Goal: Transaction & Acquisition: Purchase product/service

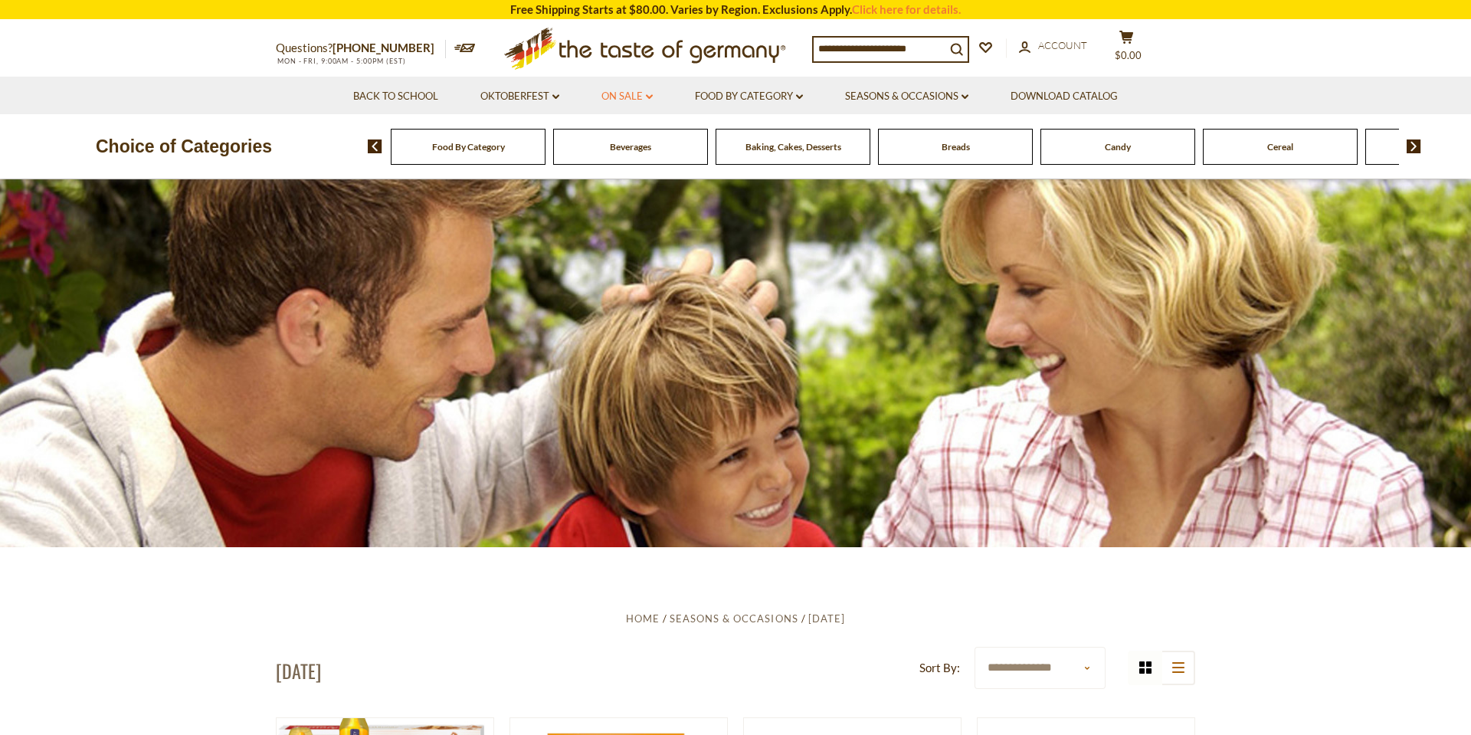
click at [618, 94] on link "On Sale dropdown_arrow" at bounding box center [626, 96] width 51 height 17
click at [630, 138] on link "All On Sale" at bounding box center [620, 136] width 55 height 14
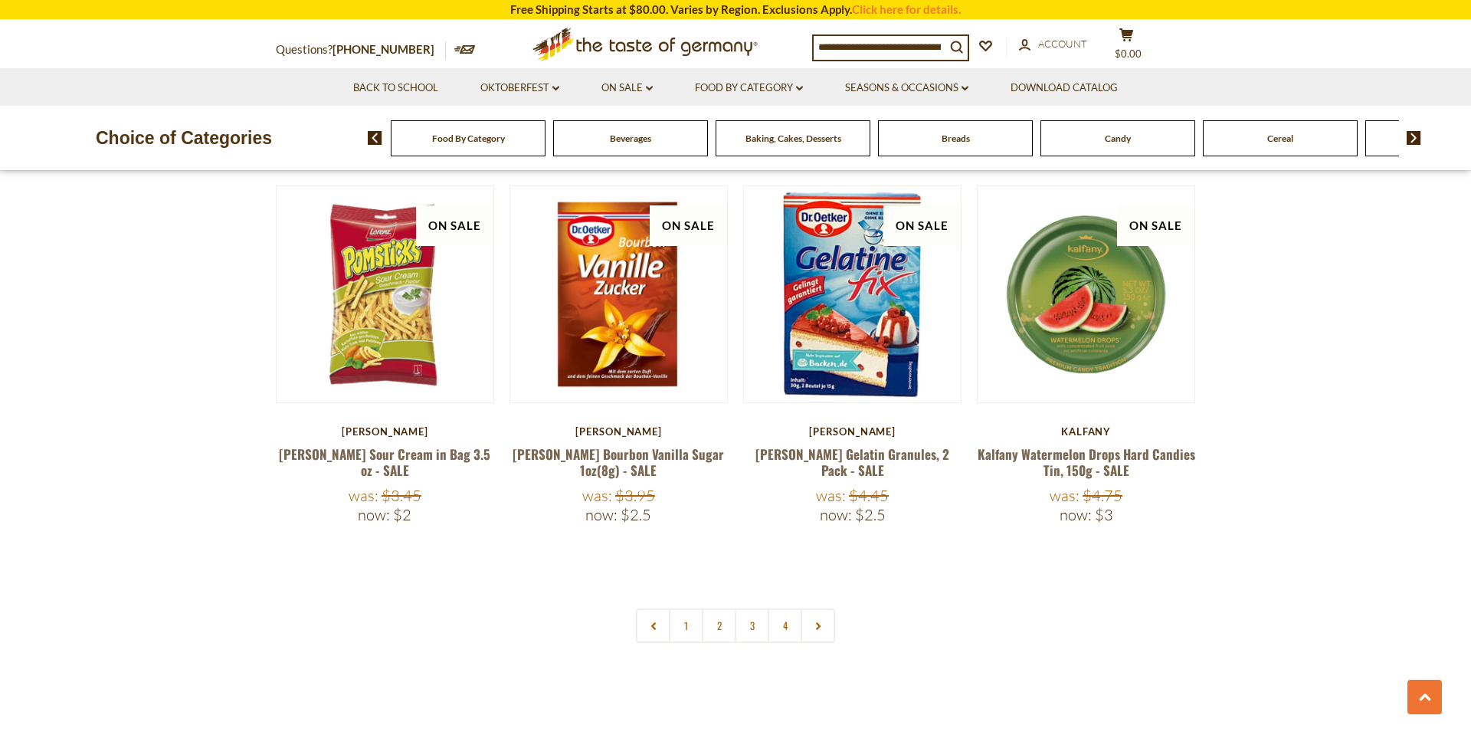
scroll to position [3402, 0]
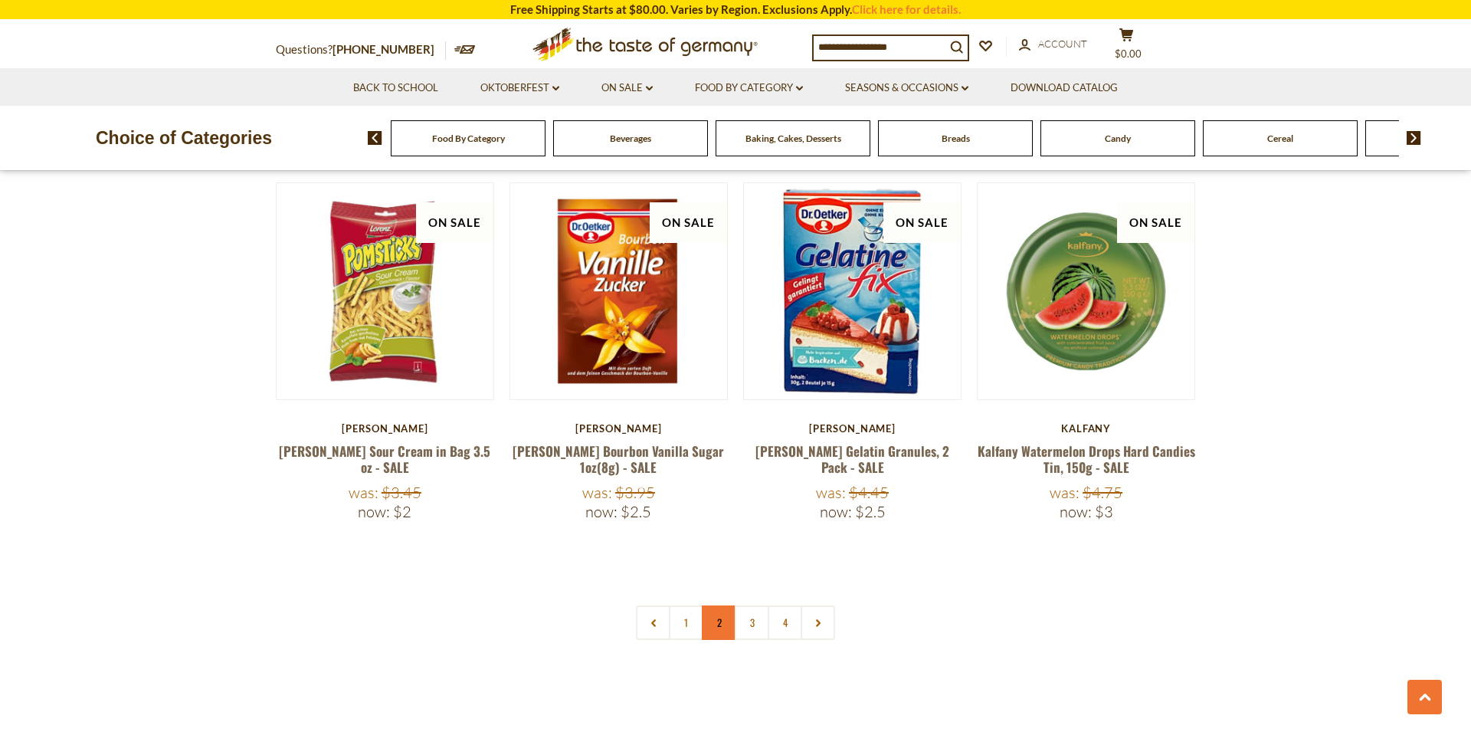
click at [720, 605] on link "2" at bounding box center [719, 622] width 34 height 34
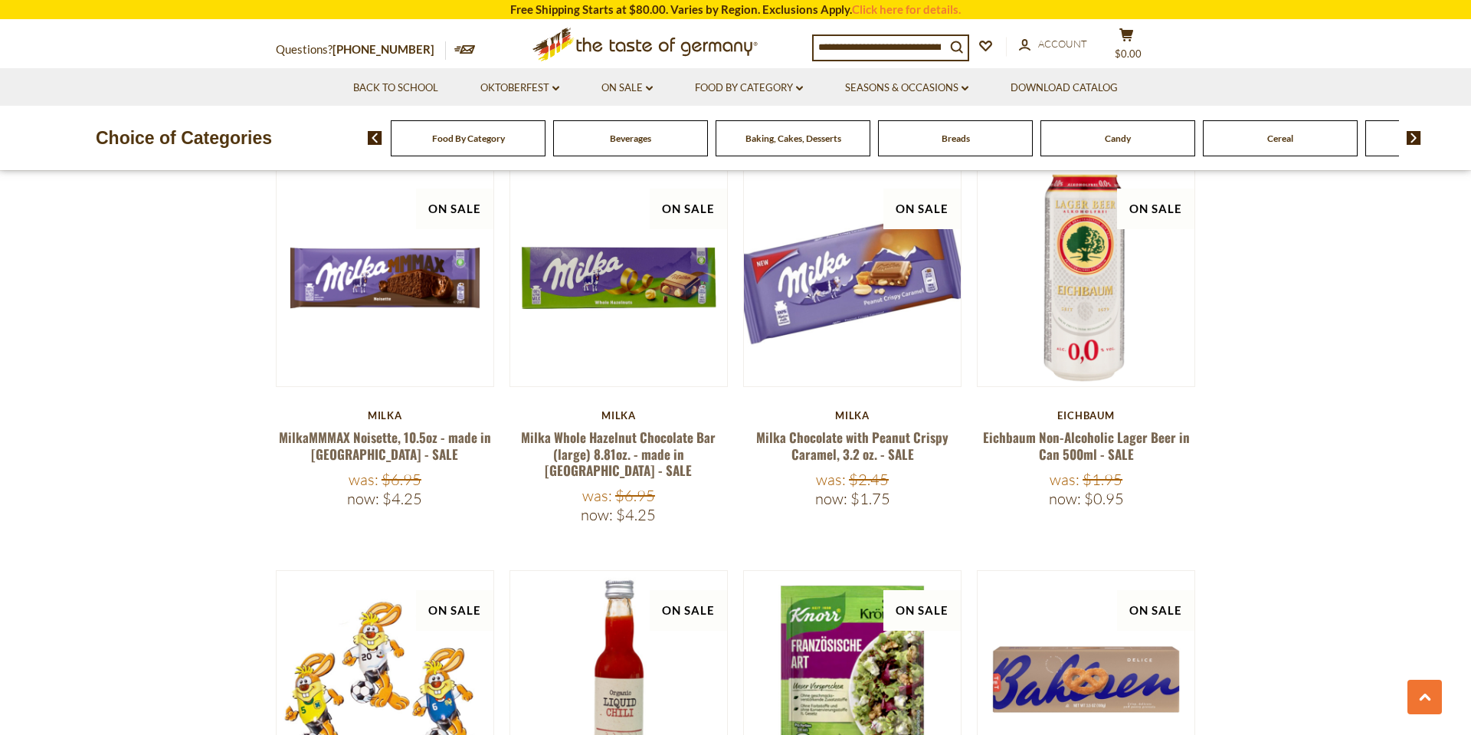
scroll to position [1045, 0]
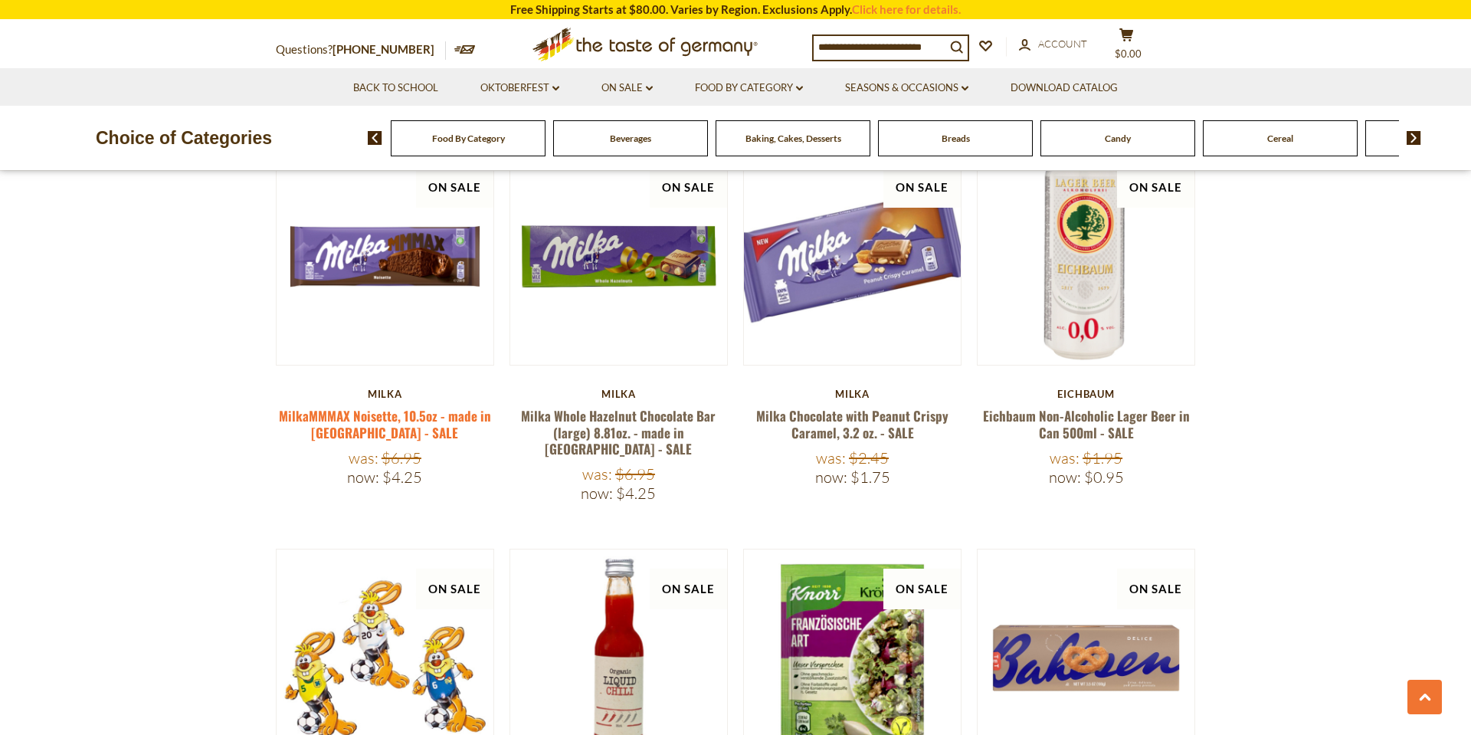
click at [378, 432] on link "MilkaMMMAX Noisette, 10.5oz - made in [GEOGRAPHIC_DATA] - SALE" at bounding box center [385, 423] width 212 height 35
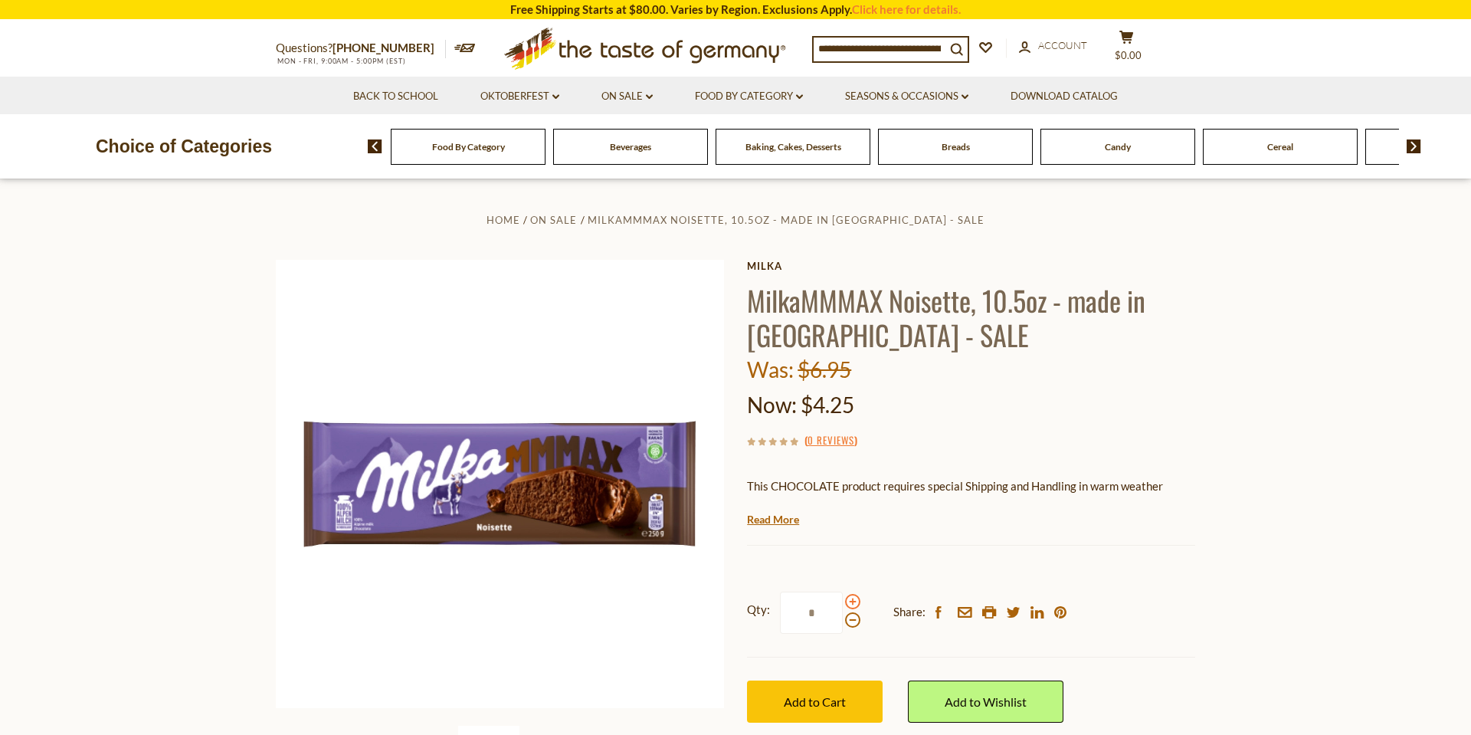
click at [851, 600] on span at bounding box center [852, 601] width 15 height 15
click at [843, 600] on input "*" at bounding box center [811, 612] width 63 height 42
click at [851, 600] on span at bounding box center [852, 601] width 15 height 15
click at [843, 600] on input "*" at bounding box center [811, 612] width 63 height 42
click at [851, 600] on span at bounding box center [852, 601] width 15 height 15
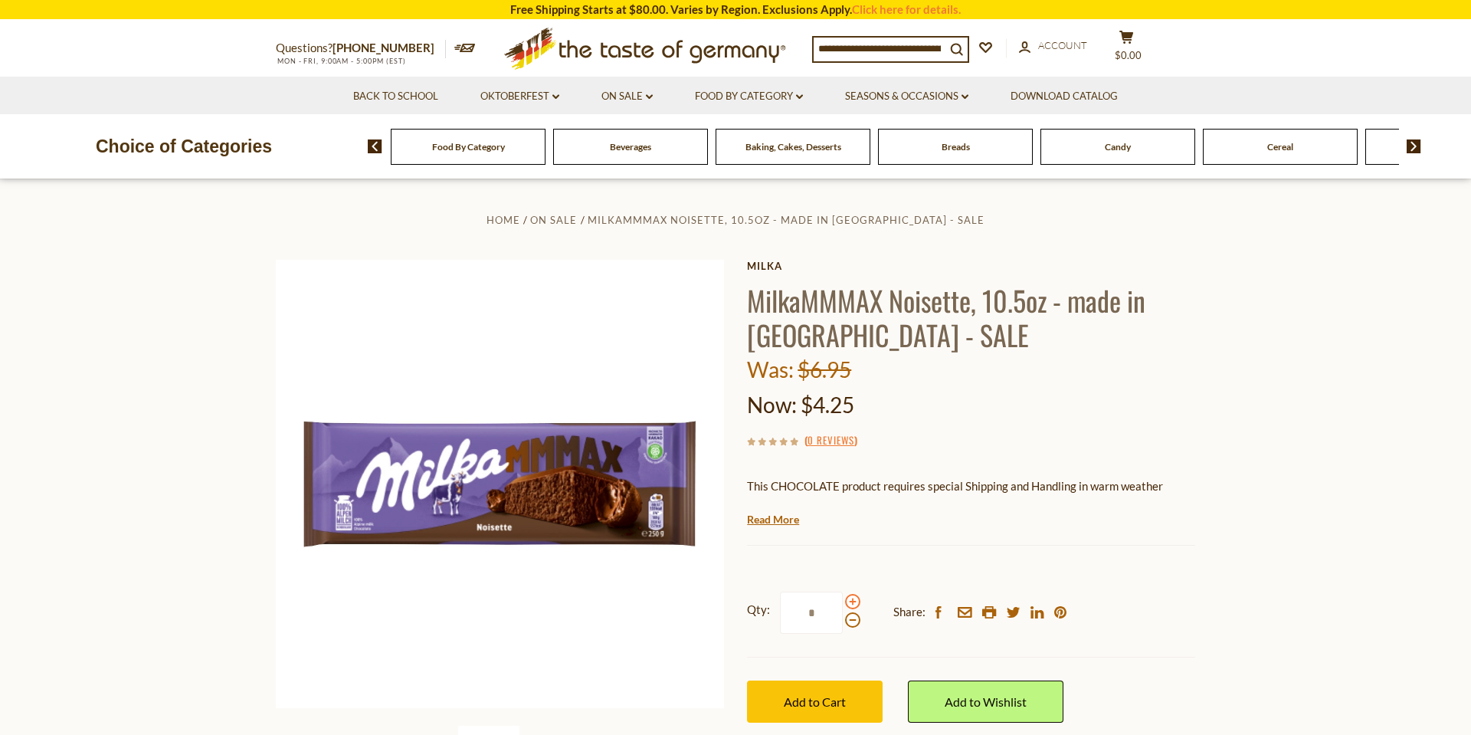
click at [843, 600] on input "*" at bounding box center [811, 612] width 63 height 42
click at [851, 600] on span at bounding box center [852, 601] width 15 height 15
click at [843, 600] on input "*" at bounding box center [811, 612] width 63 height 42
click at [851, 600] on span at bounding box center [852, 601] width 15 height 15
click at [843, 600] on input "*" at bounding box center [811, 612] width 63 height 42
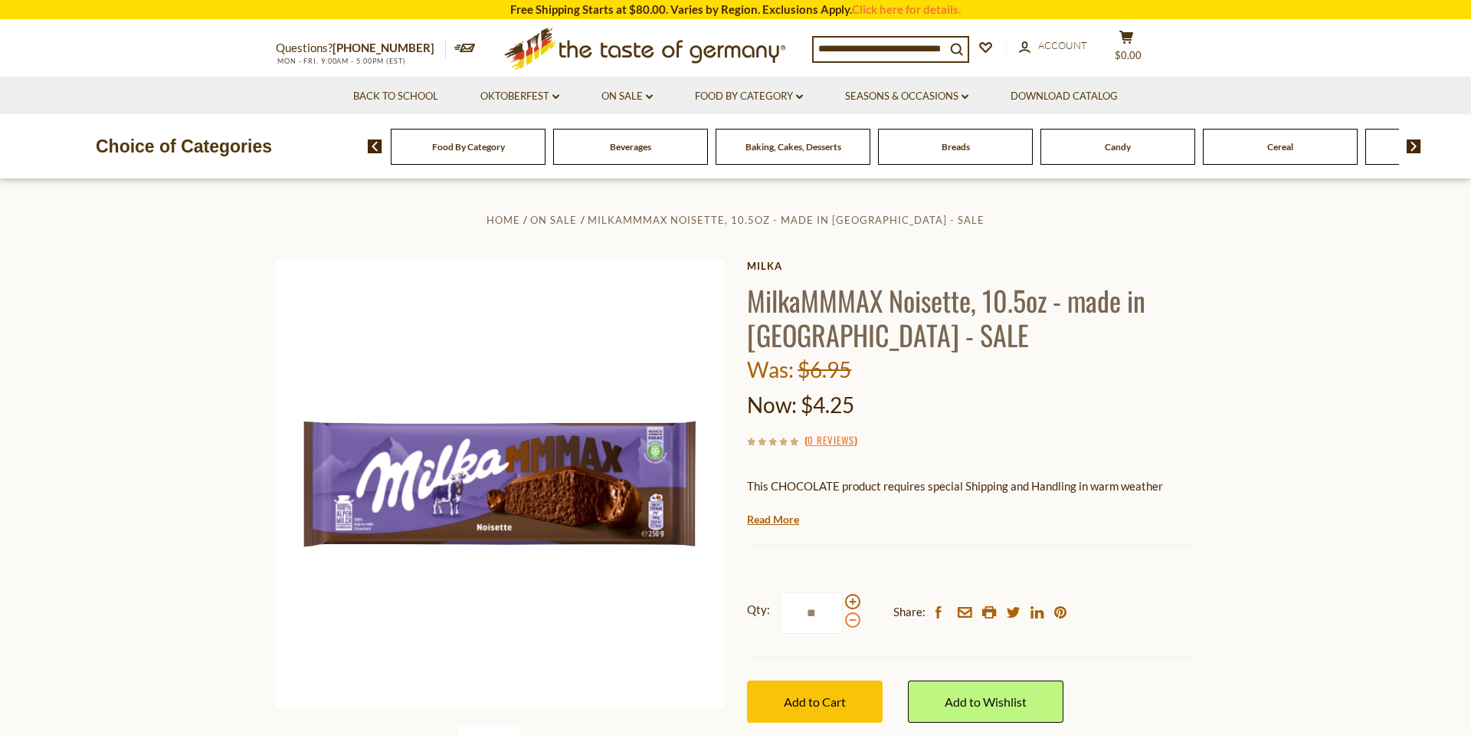
click at [852, 624] on span at bounding box center [852, 619] width 15 height 15
click at [843, 624] on input "**" at bounding box center [811, 612] width 63 height 42
click at [852, 619] on span at bounding box center [852, 619] width 15 height 15
click at [843, 619] on input "*" at bounding box center [811, 612] width 63 height 42
type input "*"
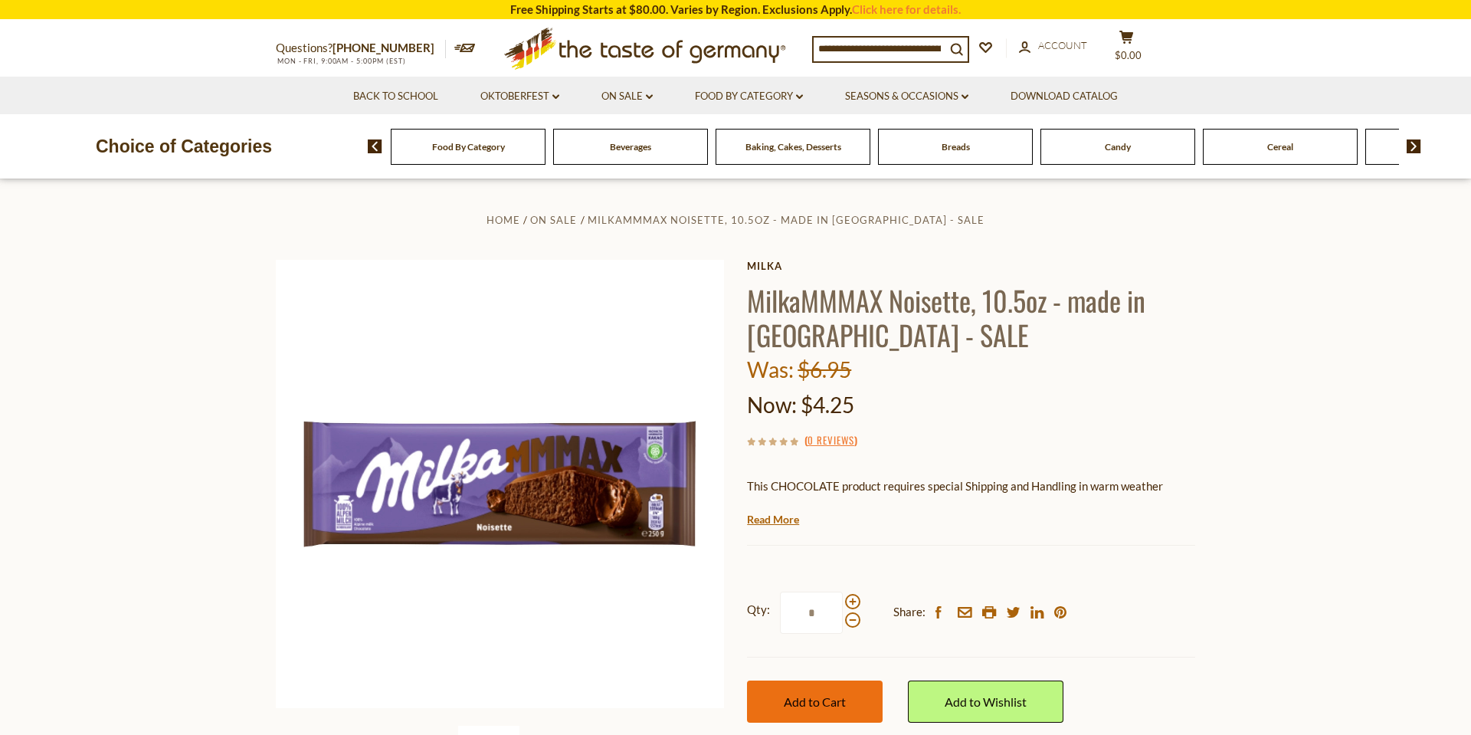
click at [844, 701] on span "Add to Cart" at bounding box center [815, 701] width 62 height 15
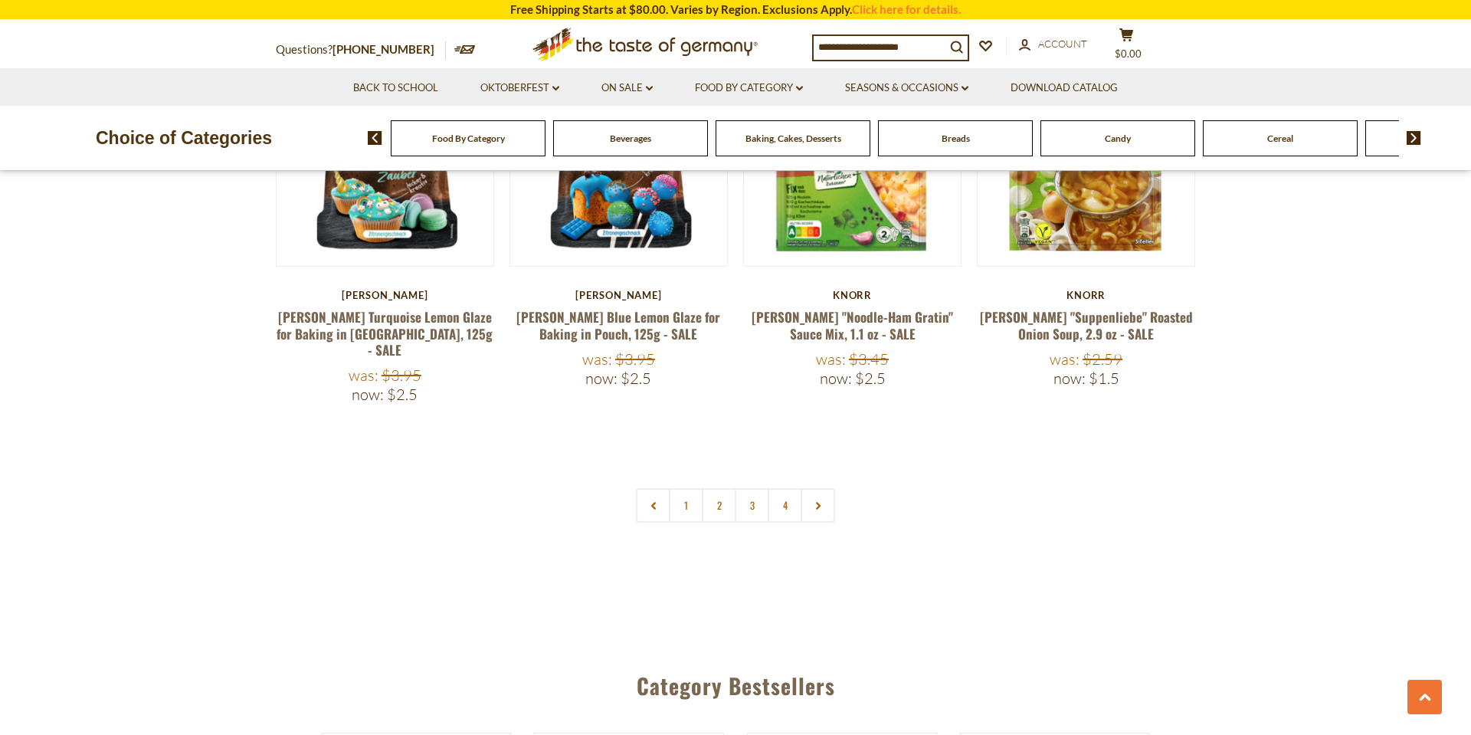
scroll to position [3522, 0]
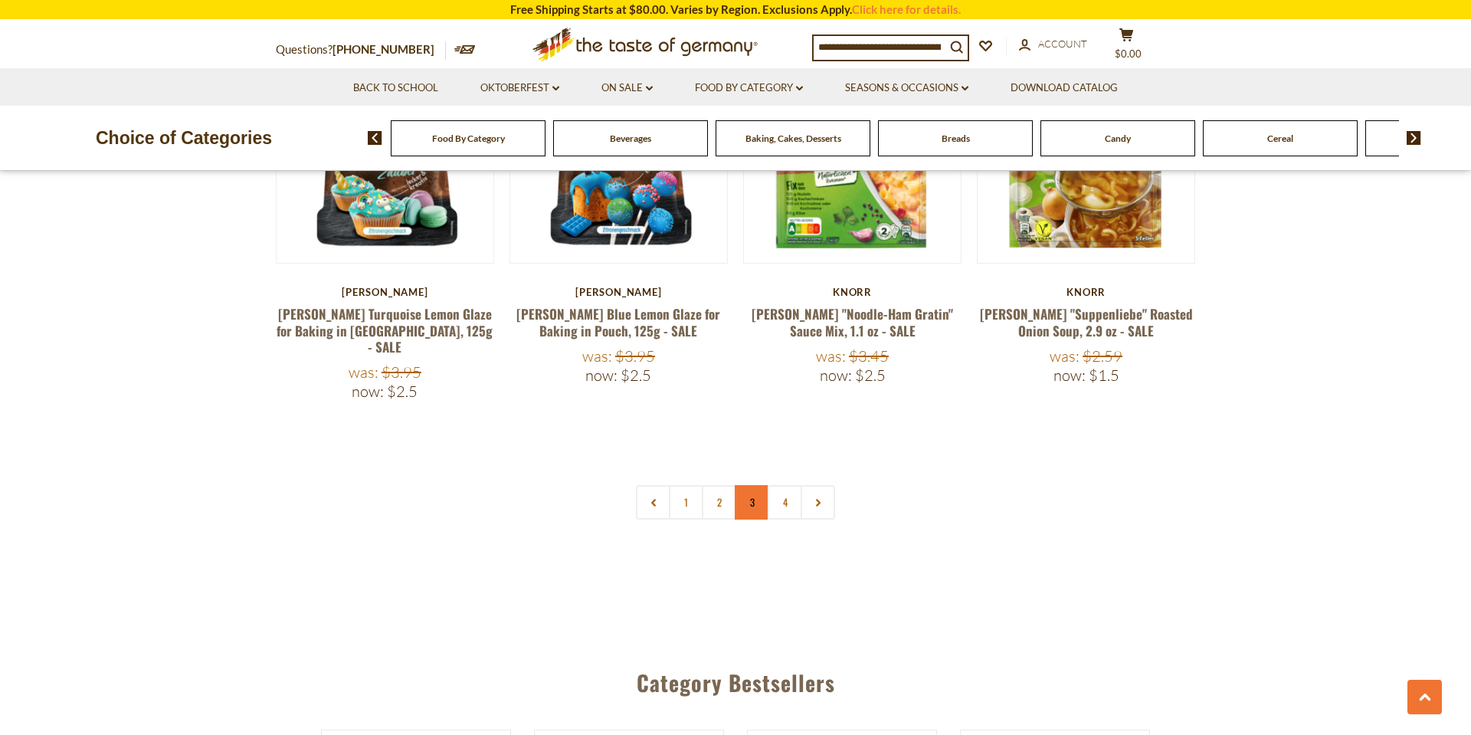
click at [753, 485] on link "3" at bounding box center [752, 502] width 34 height 34
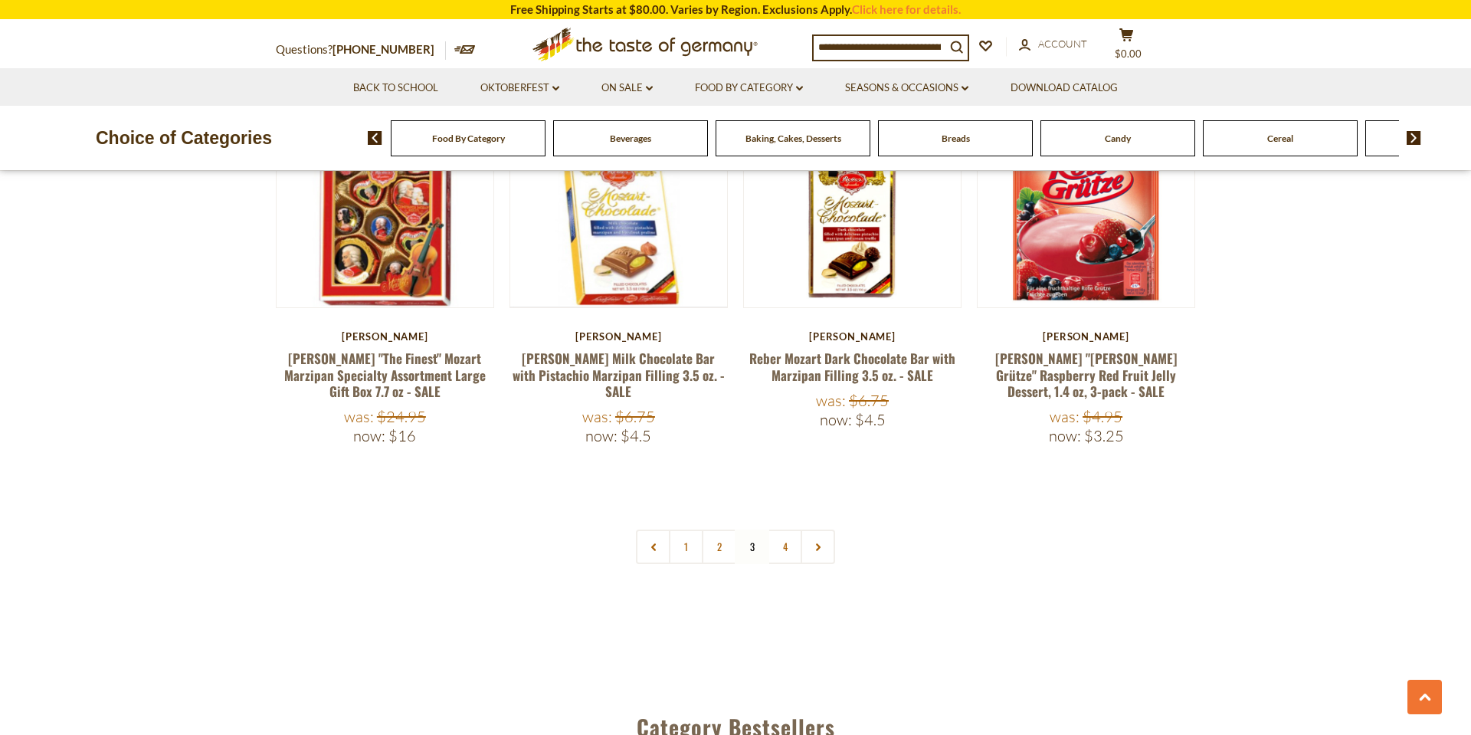
scroll to position [3558, 0]
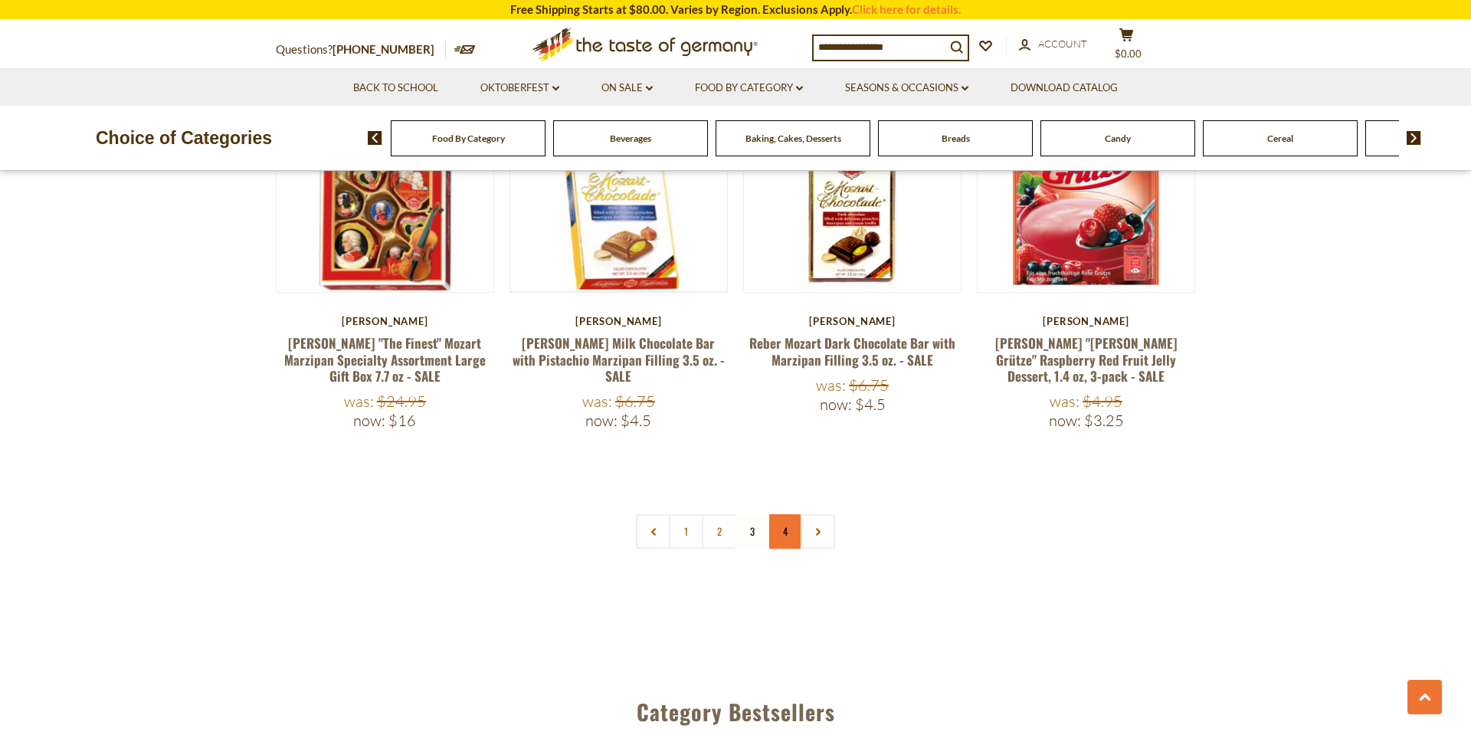
click at [787, 514] on link "4" at bounding box center [785, 531] width 34 height 34
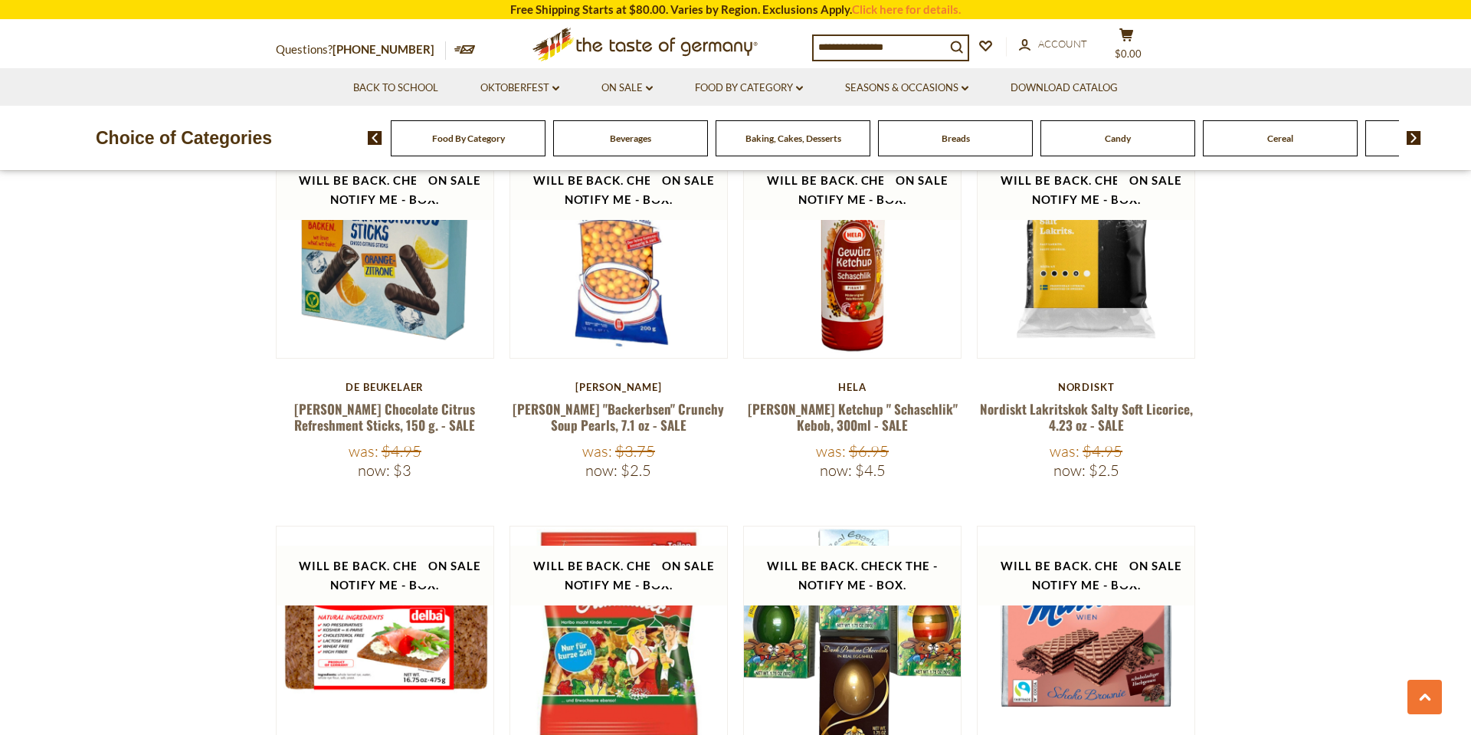
scroll to position [2639, 0]
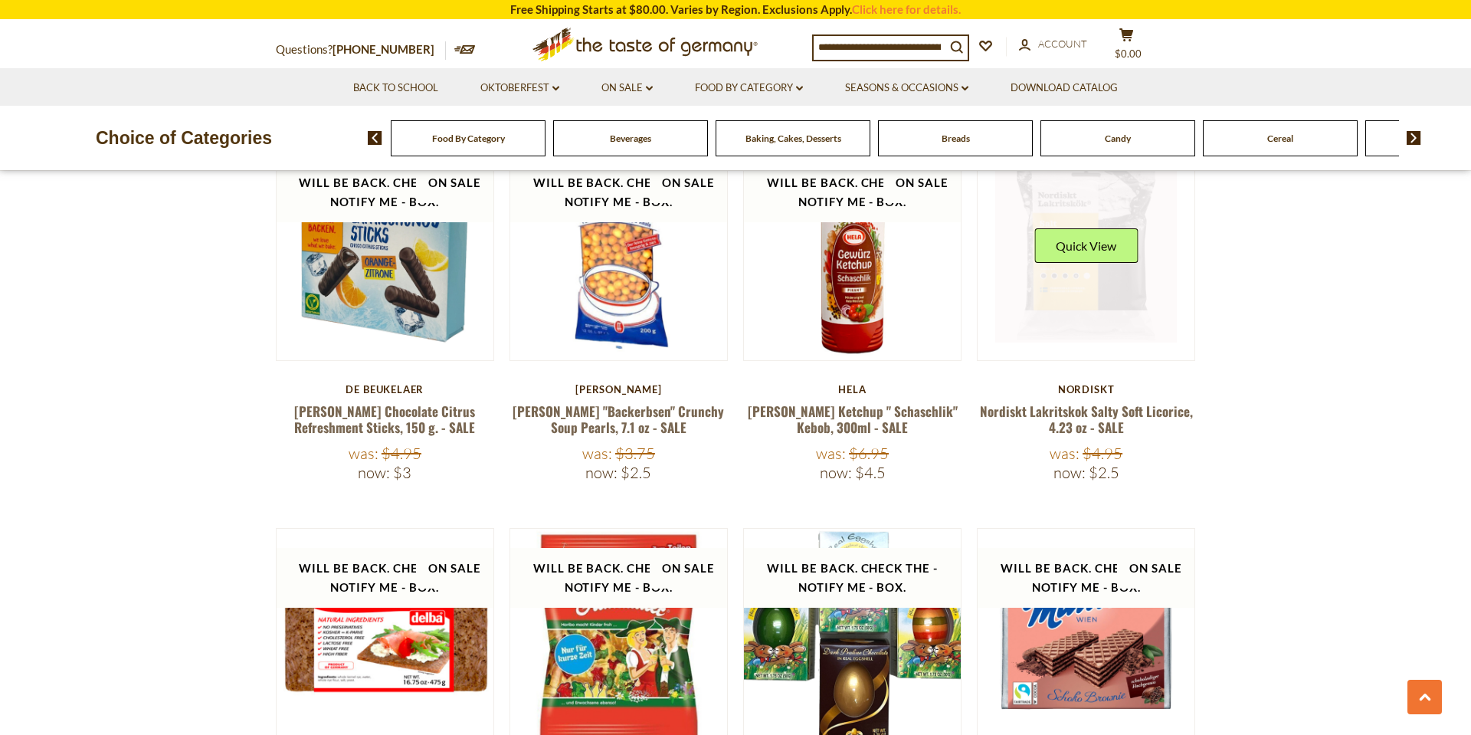
click at [1106, 245] on link at bounding box center [1086, 252] width 182 height 182
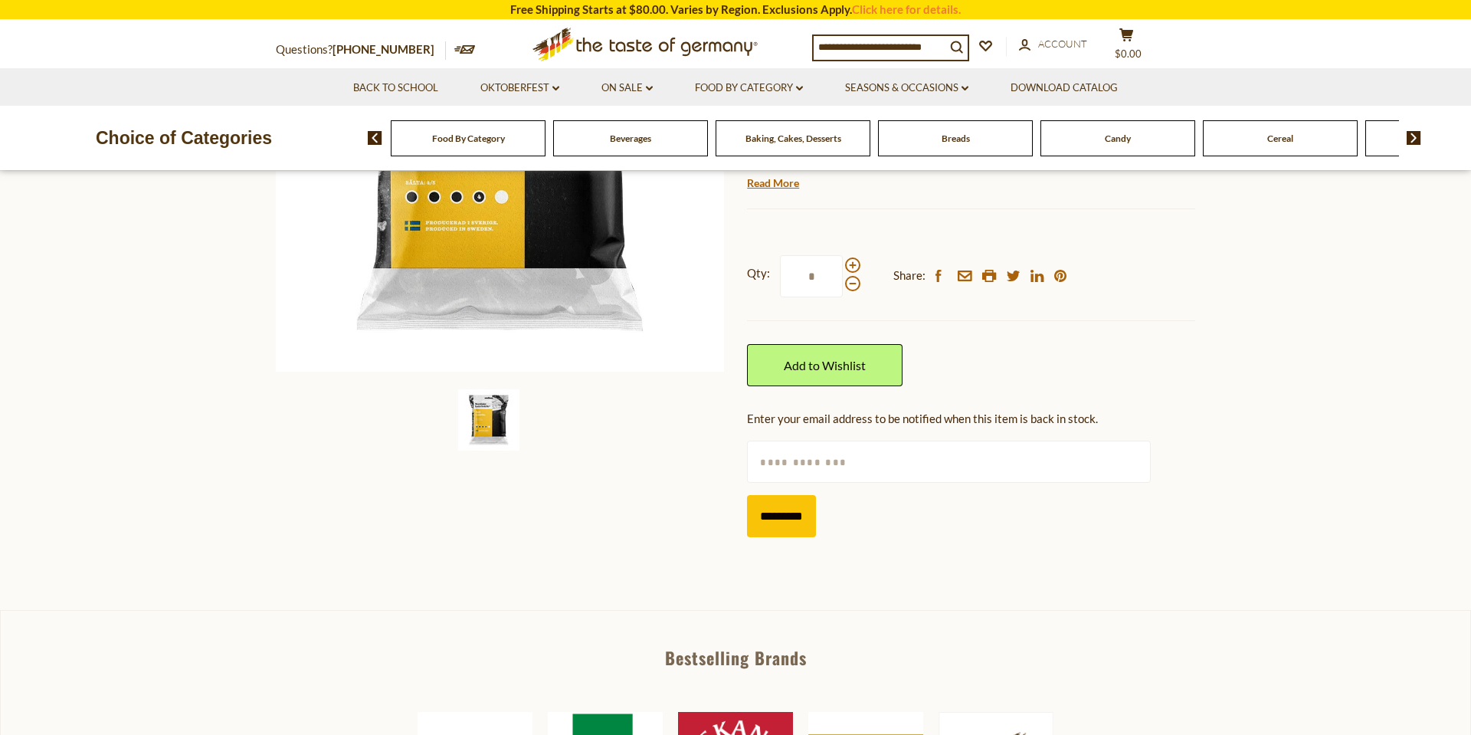
scroll to position [337, 0]
click at [880, 555] on section "Home On Sale Nordiskt Lakritskok Salty Soft Licorice, 4.23 oz - SALE Nordiskt N…" at bounding box center [735, 225] width 1471 height 766
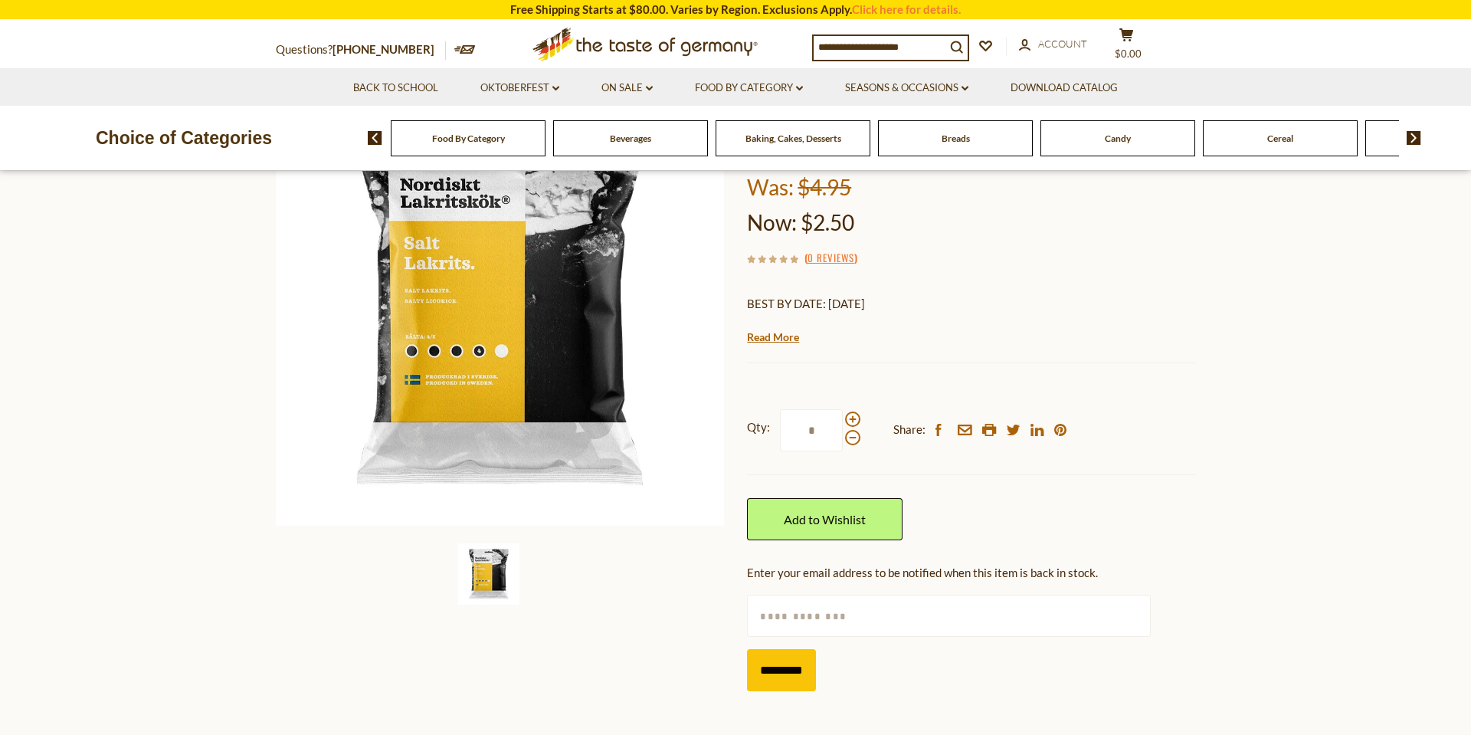
scroll to position [184, 0]
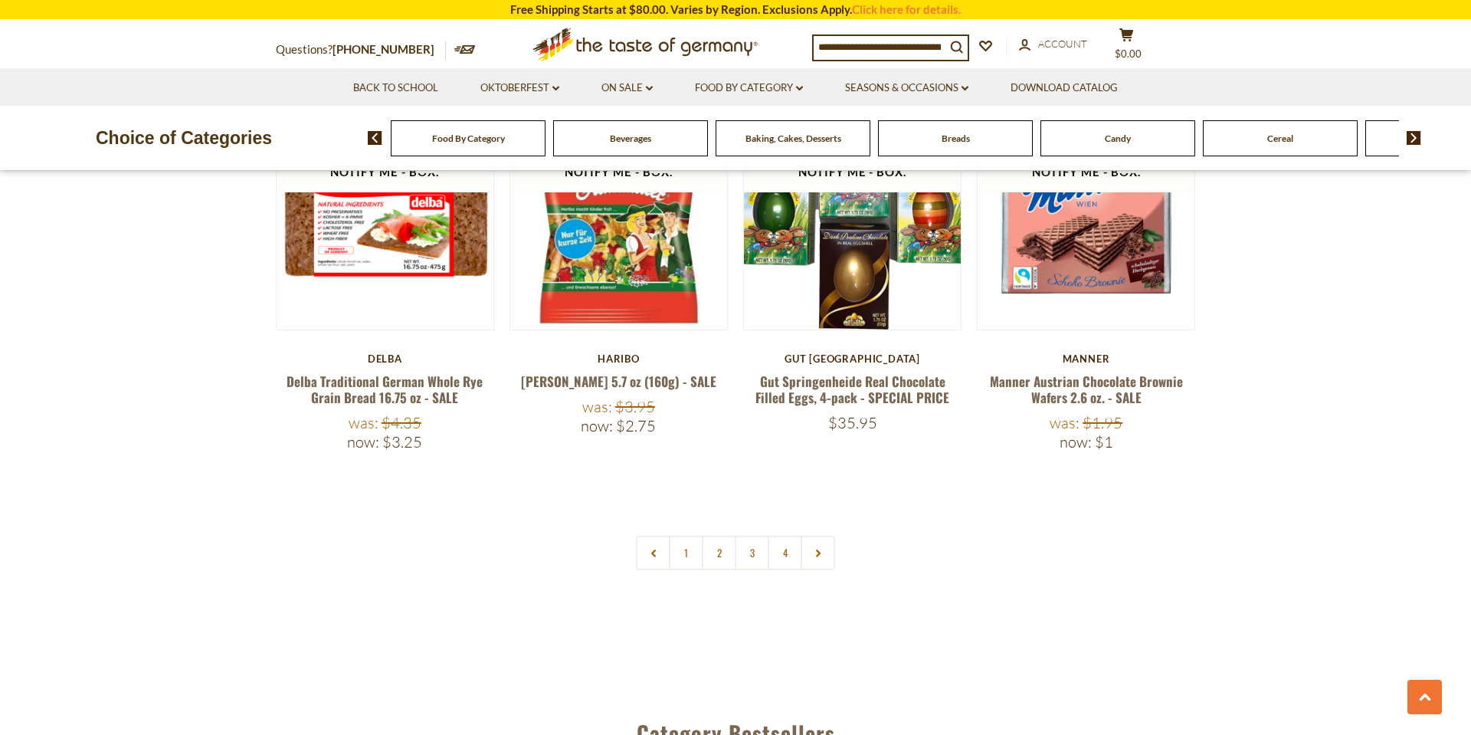
scroll to position [3129, 0]
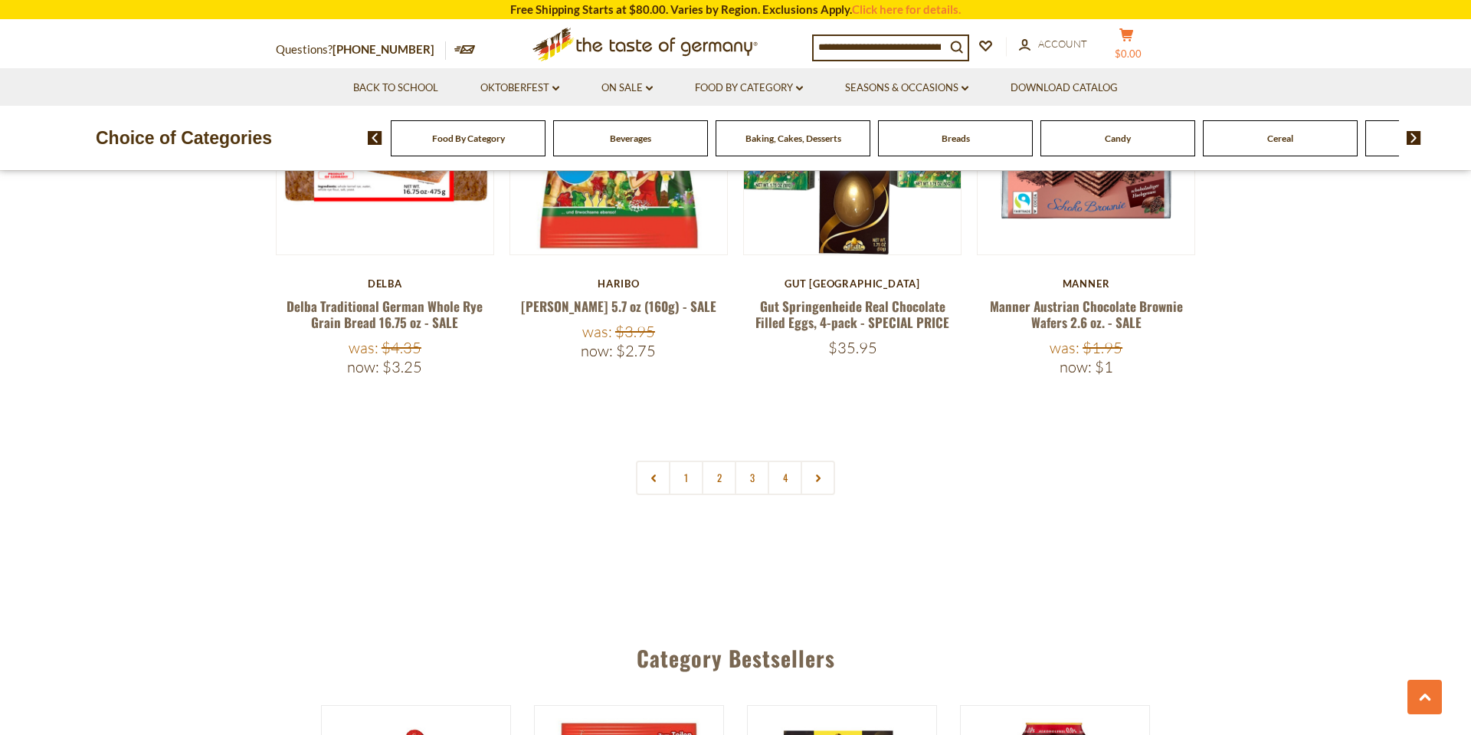
click at [1124, 41] on icon at bounding box center [1126, 34] width 14 height 13
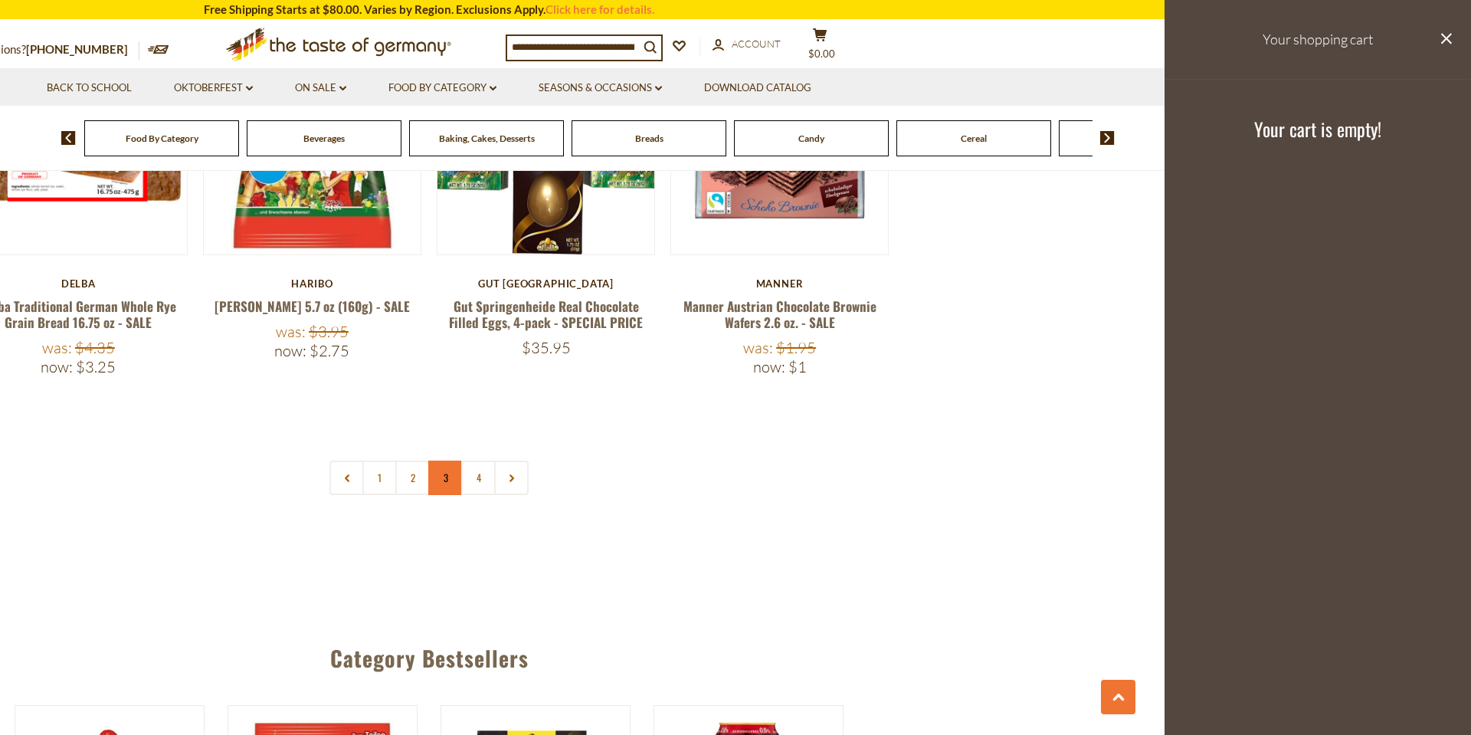
click at [449, 460] on link "3" at bounding box center [445, 477] width 34 height 34
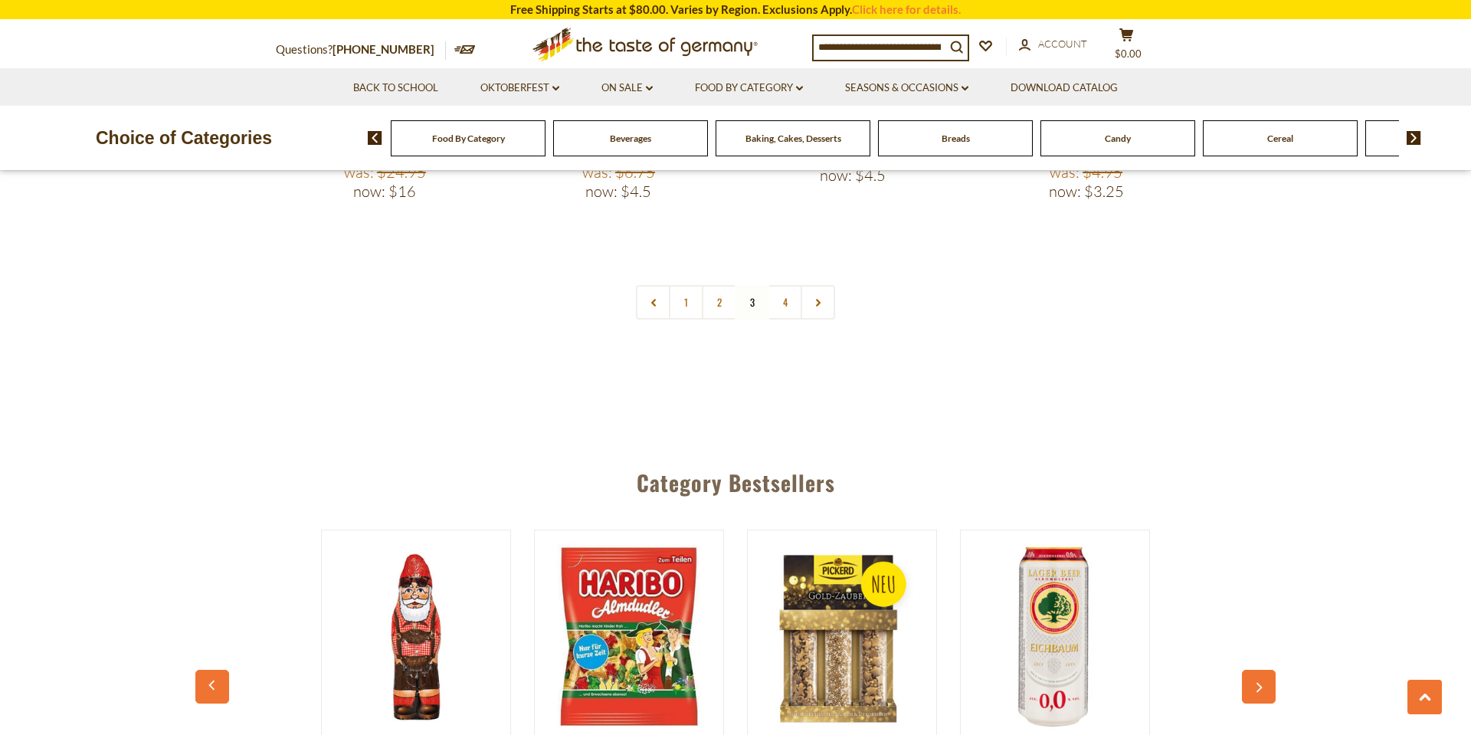
scroll to position [3834, 0]
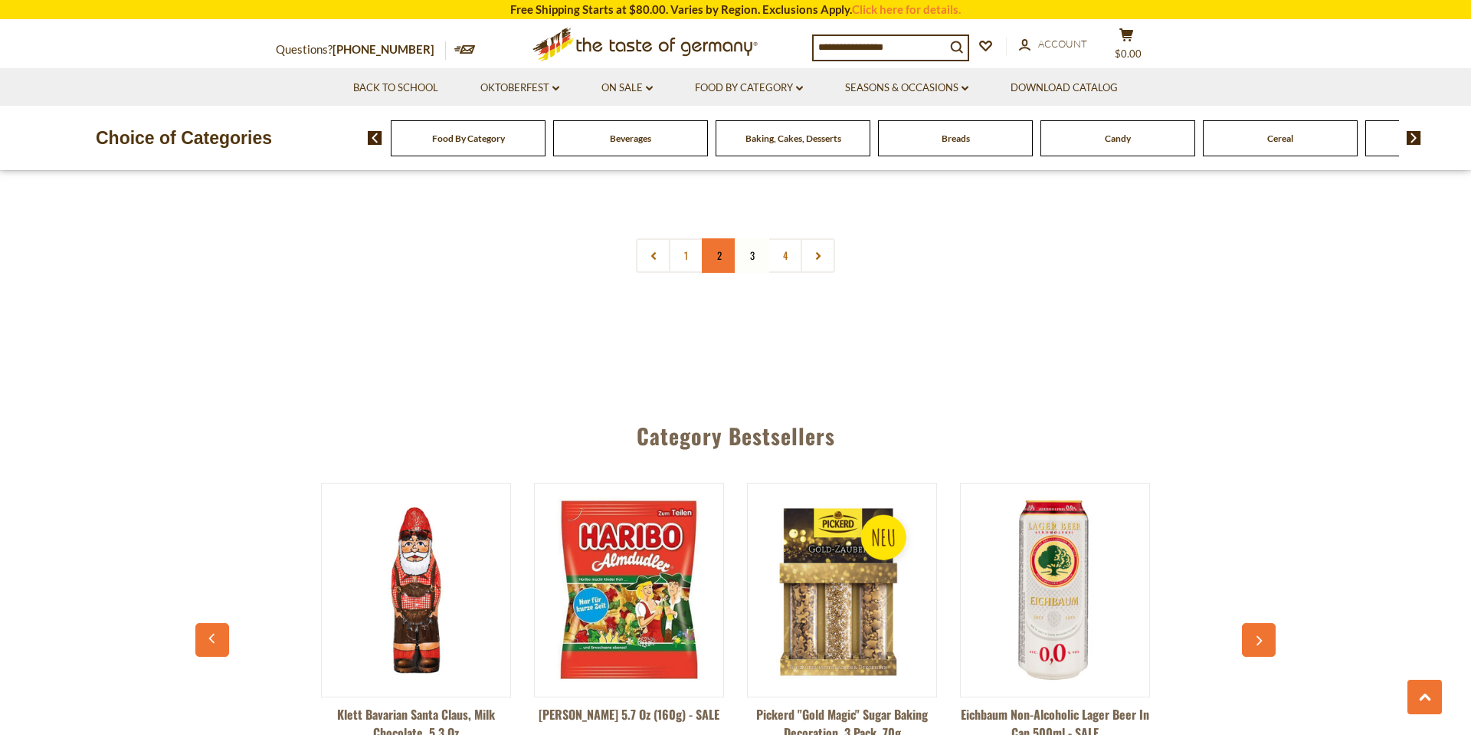
click at [714, 238] on link "2" at bounding box center [719, 255] width 34 height 34
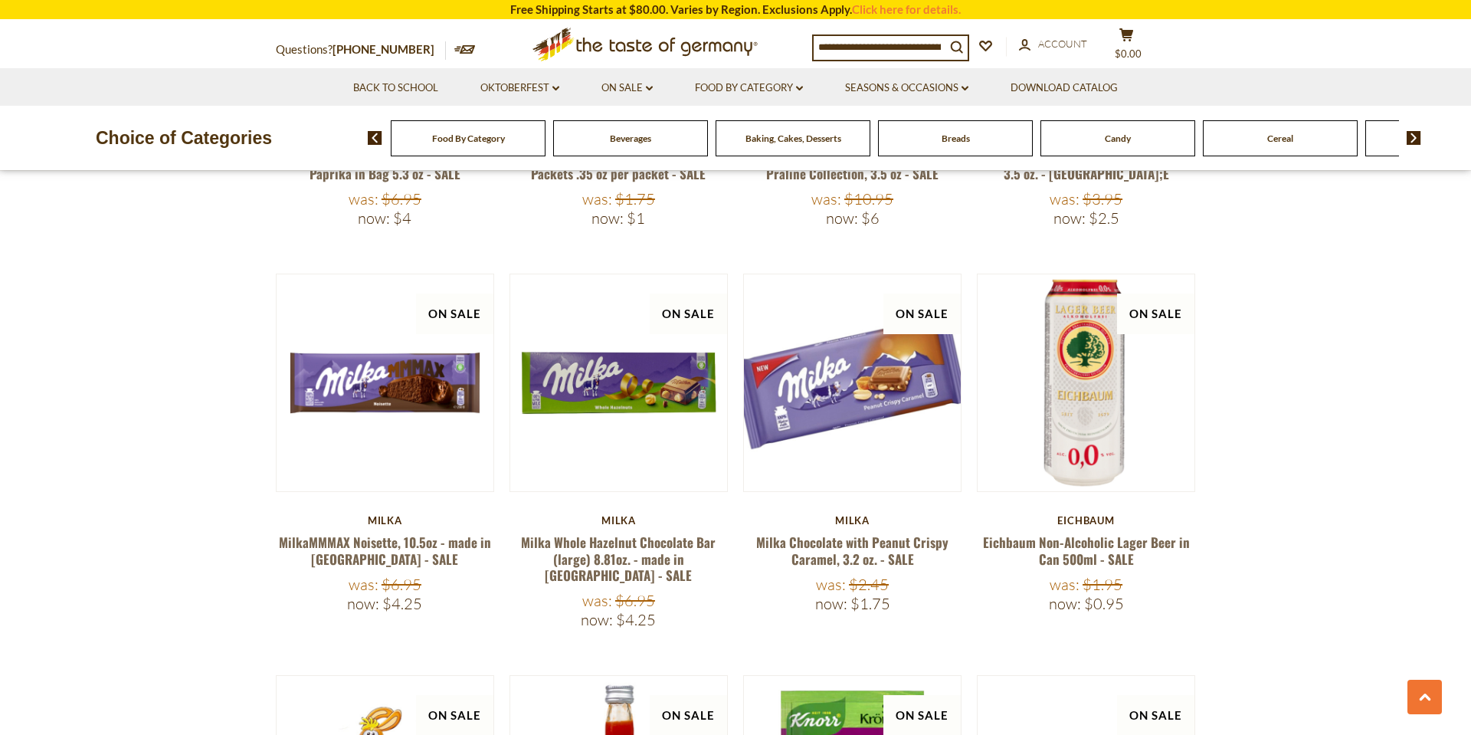
scroll to position [922, 0]
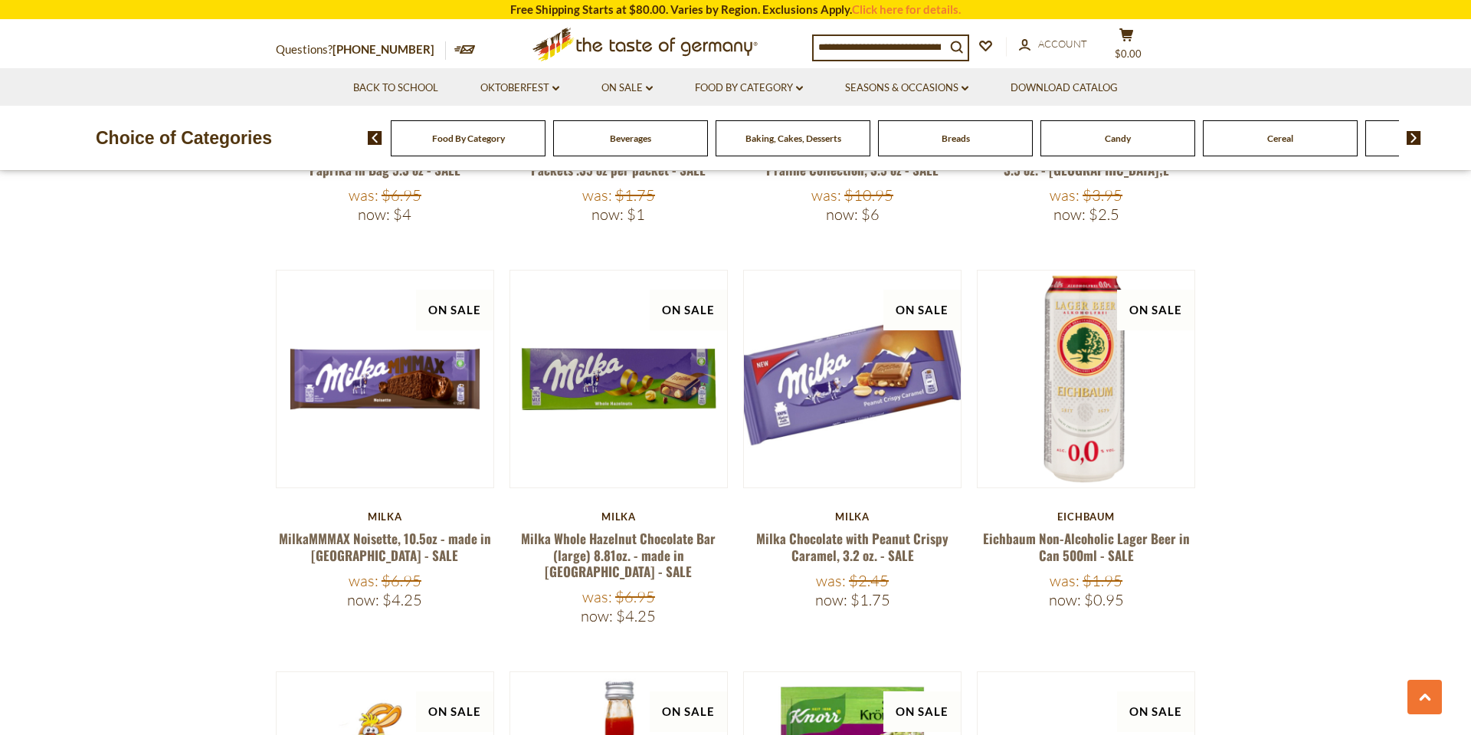
click at [409, 528] on div "Milka MilkaMMMAX Noisette, 10.5oz - made in Austria - SALE Was: $6.95 Now: $4.25" at bounding box center [385, 559] width 218 height 99
click at [362, 556] on link "MilkaMMMAX Noisette, 10.5oz - made in [GEOGRAPHIC_DATA] - SALE" at bounding box center [385, 546] width 212 height 35
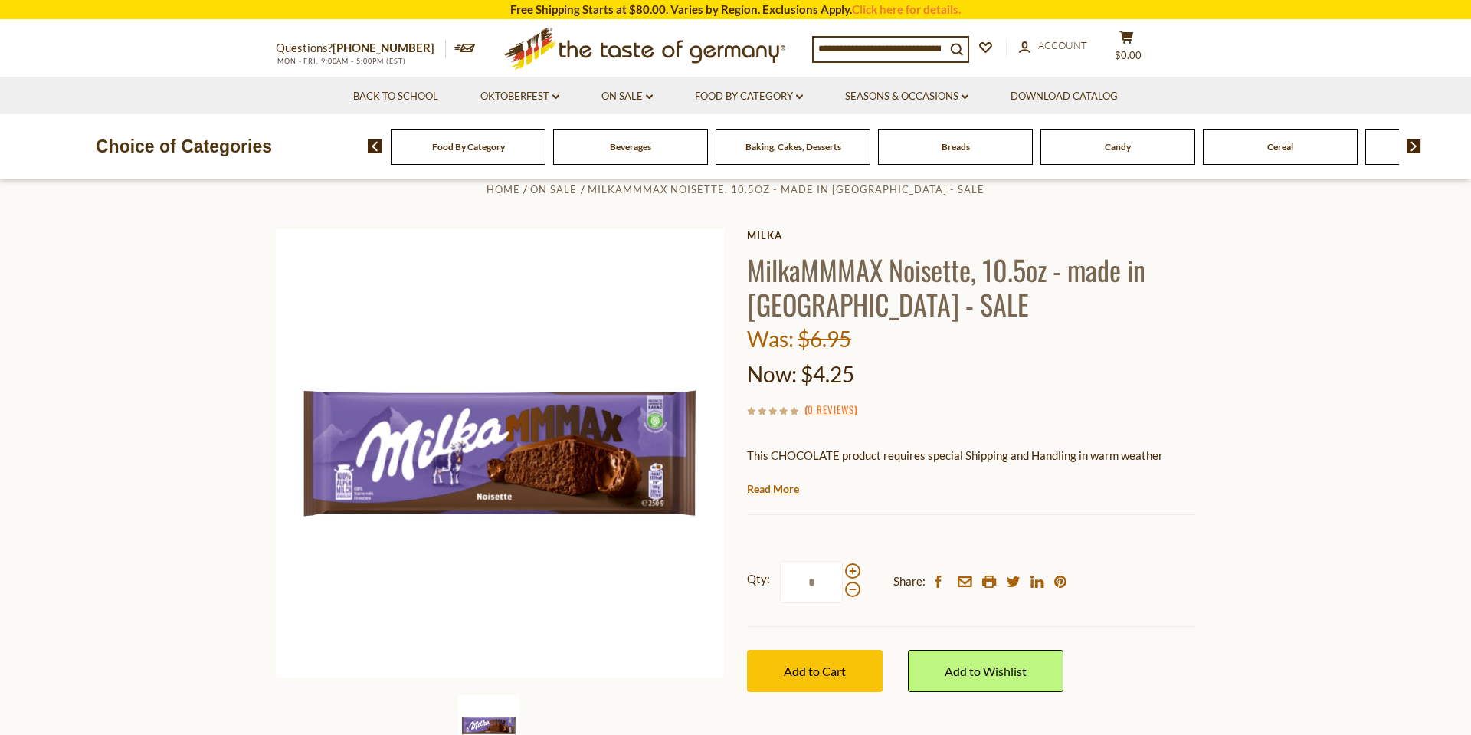
scroll to position [92, 0]
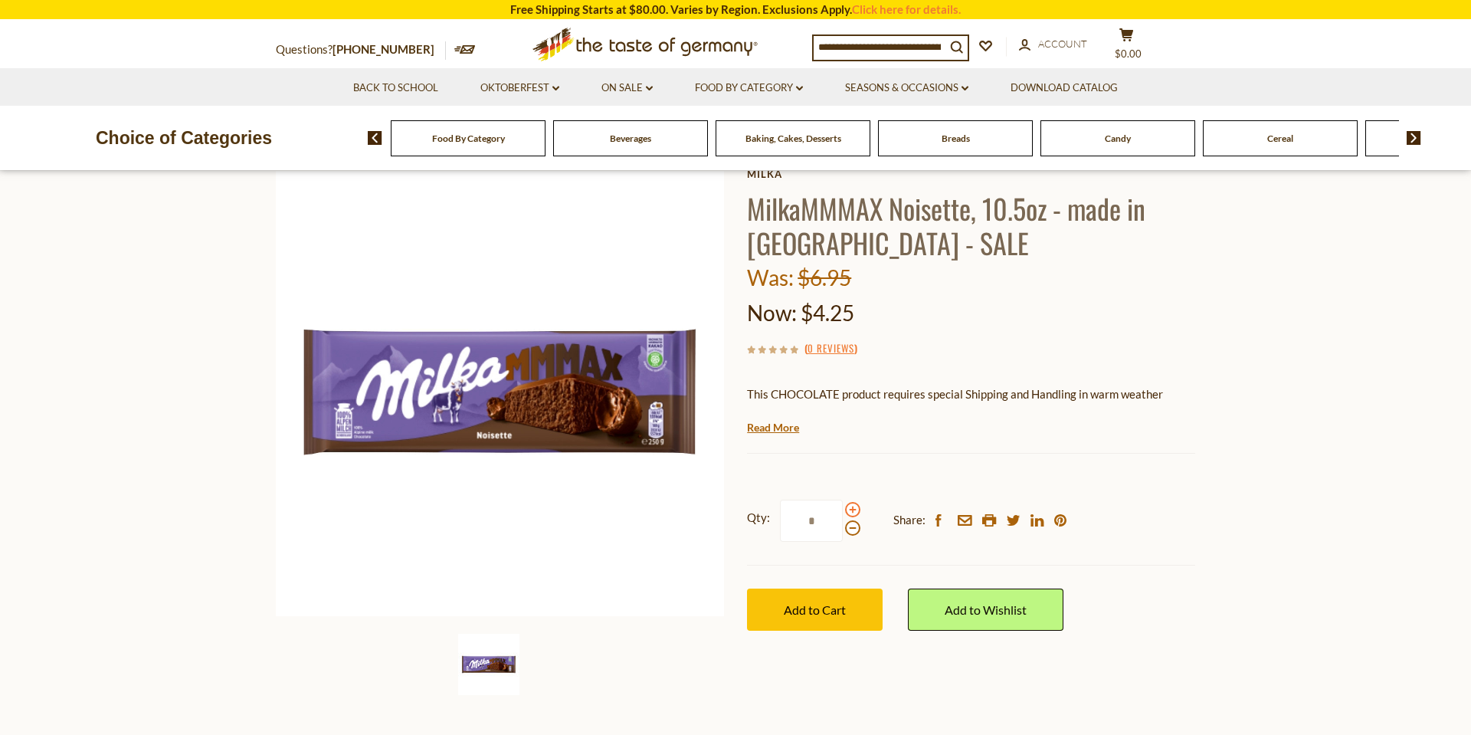
click at [851, 509] on span at bounding box center [852, 509] width 15 height 15
click at [843, 509] on input "*" at bounding box center [811, 521] width 63 height 42
click at [851, 509] on span at bounding box center [852, 509] width 15 height 15
click at [843, 509] on input "*" at bounding box center [811, 521] width 63 height 42
click at [851, 509] on span at bounding box center [852, 509] width 15 height 15
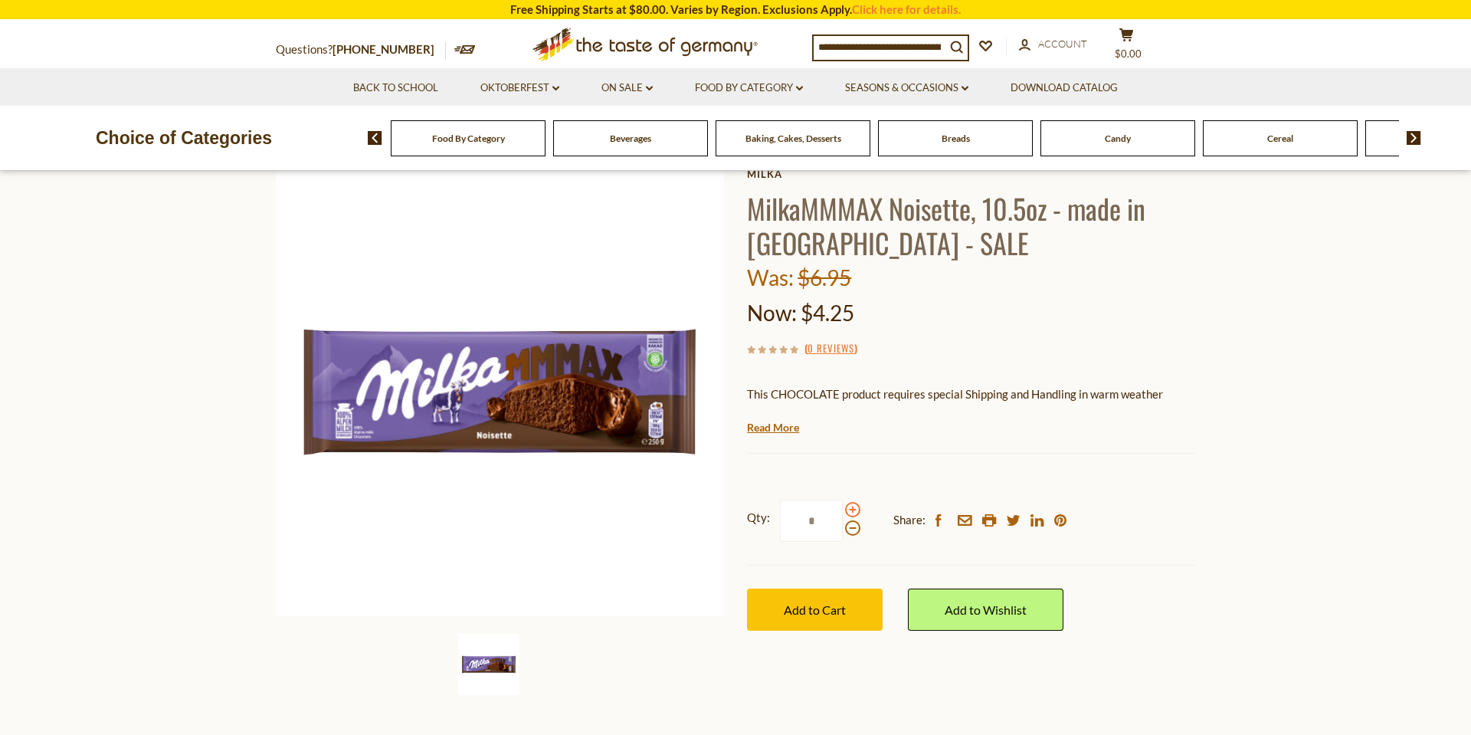
click at [843, 509] on input "*" at bounding box center [811, 521] width 63 height 42
click at [791, 616] on span "Add to Cart" at bounding box center [815, 609] width 62 height 15
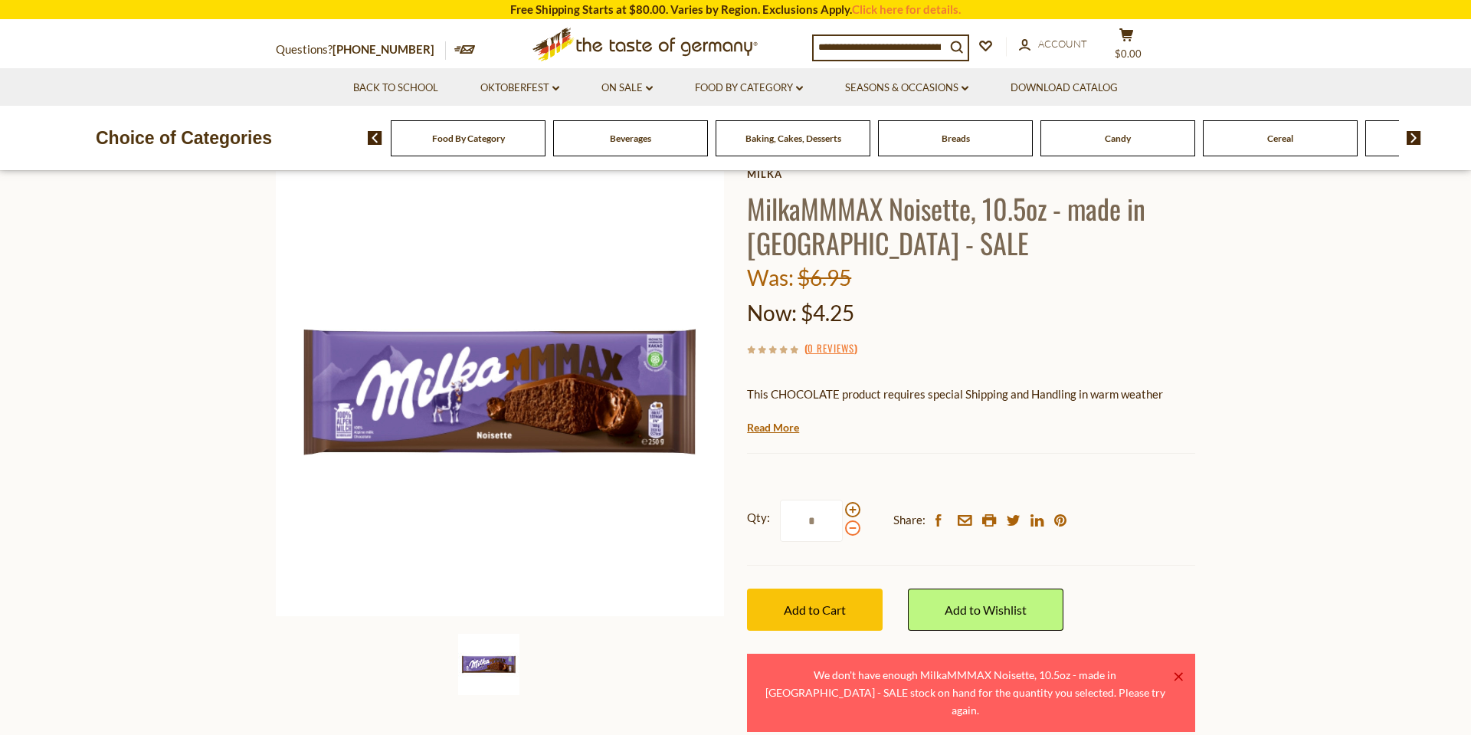
click at [849, 531] on span at bounding box center [852, 527] width 15 height 15
click at [843, 531] on input "*" at bounding box center [811, 521] width 63 height 42
click at [842, 615] on span "Add to Cart" at bounding box center [815, 609] width 62 height 15
click at [851, 528] on span at bounding box center [852, 527] width 15 height 15
click at [843, 528] on input "*" at bounding box center [811, 521] width 63 height 42
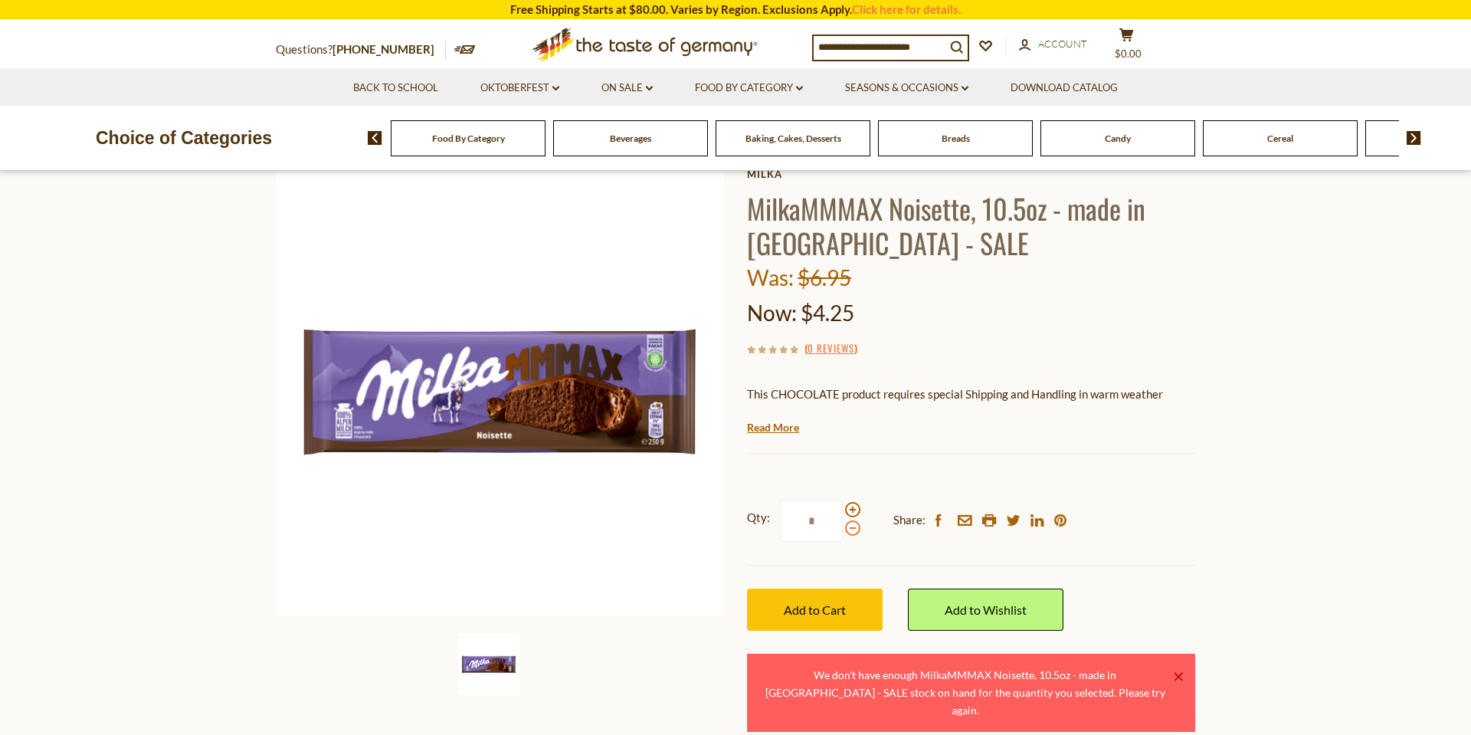
type input "*"
click at [843, 608] on span "Add to Cart" at bounding box center [815, 609] width 62 height 15
